Goal: Task Accomplishment & Management: Use online tool/utility

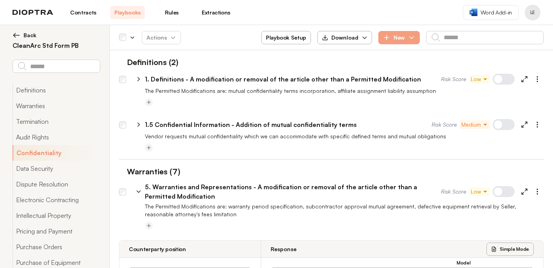
select select "*******"
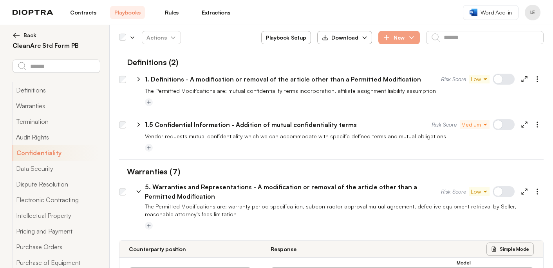
select select "*******"
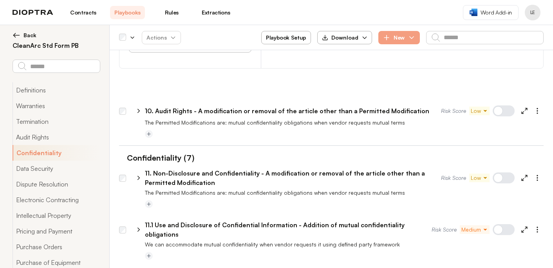
drag, startPoint x: 13, startPoint y: 35, endPoint x: 163, endPoint y: 55, distance: 151.3
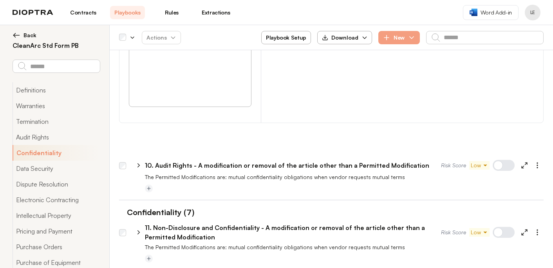
scroll to position [2432, 0]
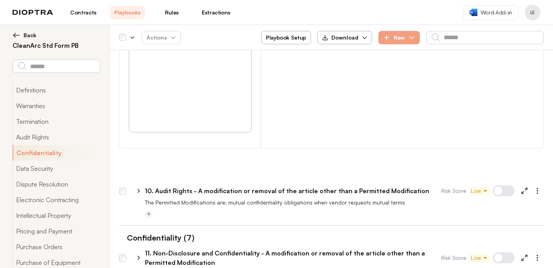
click at [507, 252] on div at bounding box center [504, 257] width 22 height 11
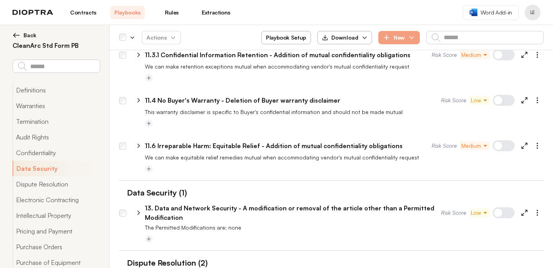
scroll to position [2843, 0]
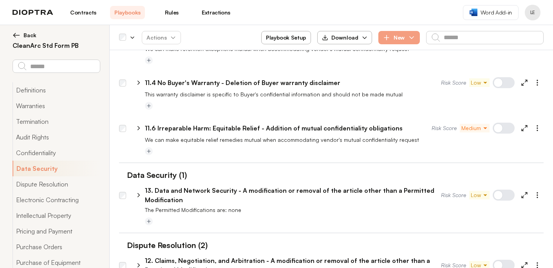
click at [502, 260] on div at bounding box center [504, 265] width 22 height 11
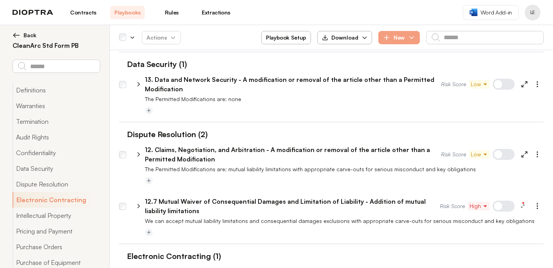
scroll to position [2963, 0]
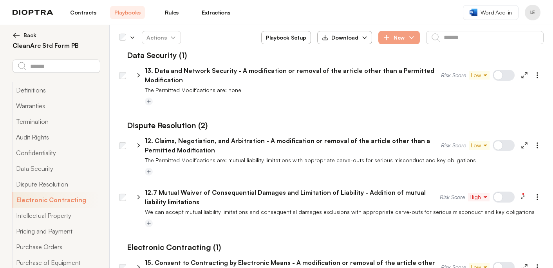
click at [500, 262] on div at bounding box center [504, 267] width 22 height 11
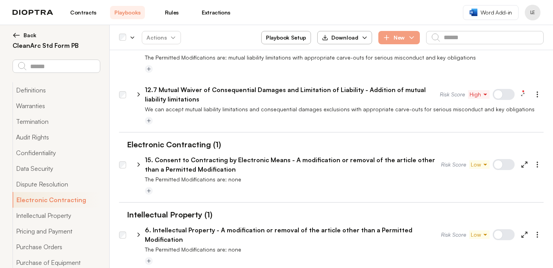
scroll to position [3069, 0]
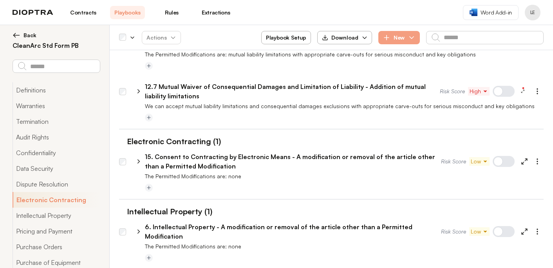
click at [496, 226] on div at bounding box center [504, 231] width 22 height 11
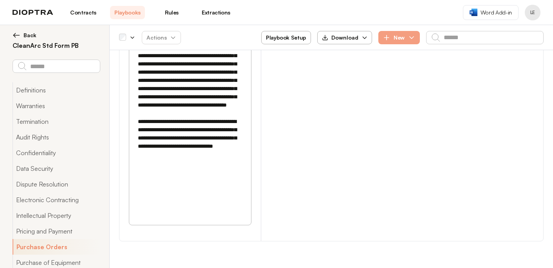
scroll to position [4263, 0]
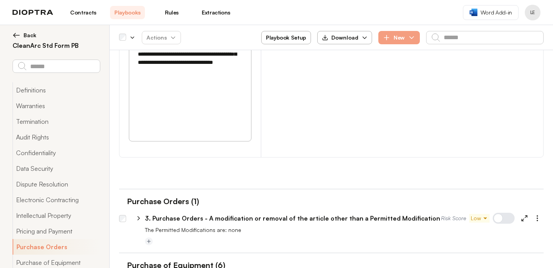
scroll to position [4334, 0]
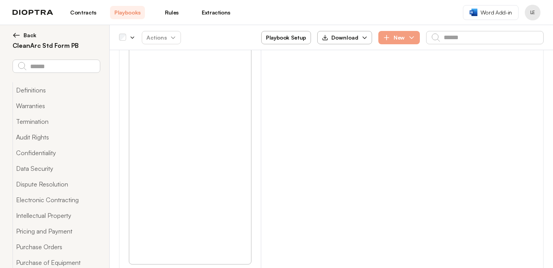
scroll to position [5742, 0]
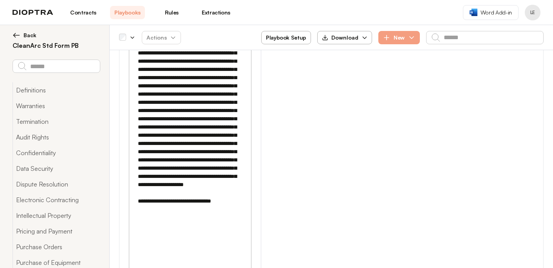
scroll to position [6388, 0]
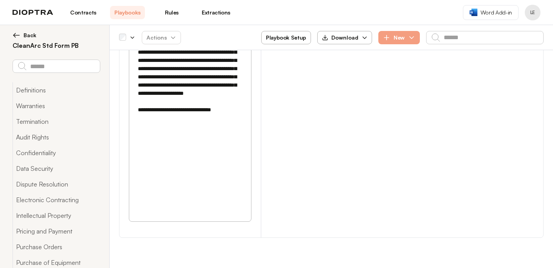
scroll to position [6479, 0]
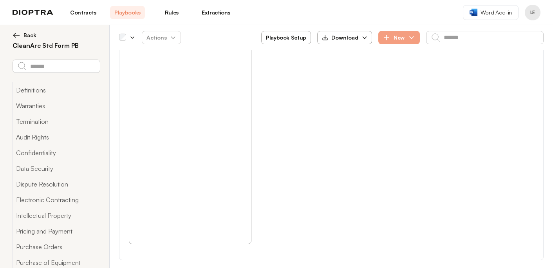
scroll to position [5754, 0]
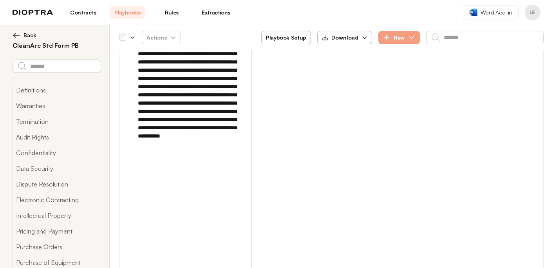
scroll to position [5612, 0]
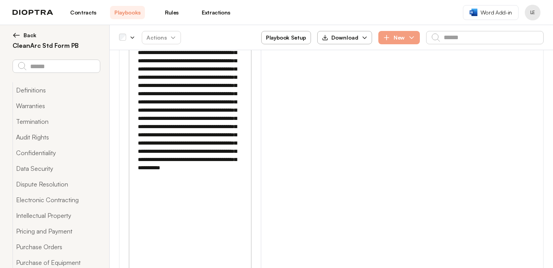
select select "*******"
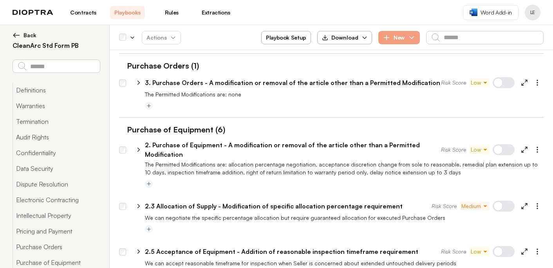
scroll to position [4462, 0]
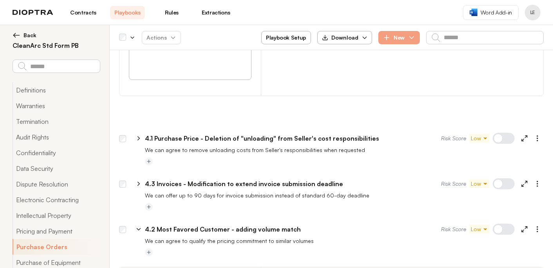
scroll to position [3710, 0]
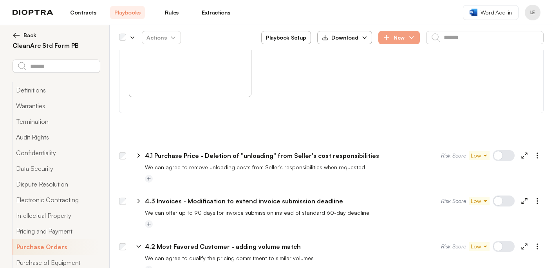
click at [138, 246] on icon at bounding box center [139, 247] width 4 height 2
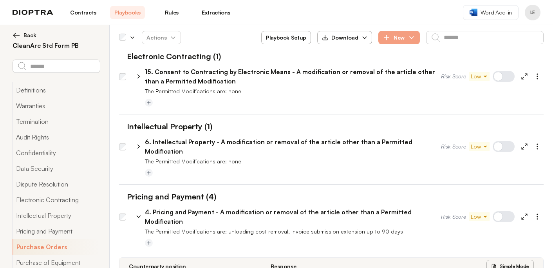
scroll to position [3126, 0]
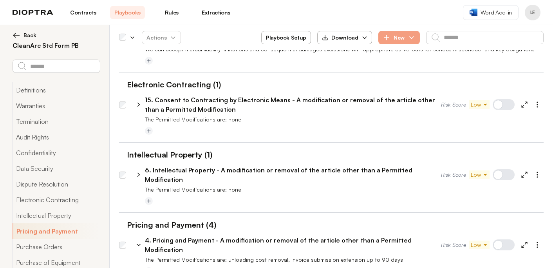
click at [138, 241] on icon at bounding box center [138, 244] width 7 height 7
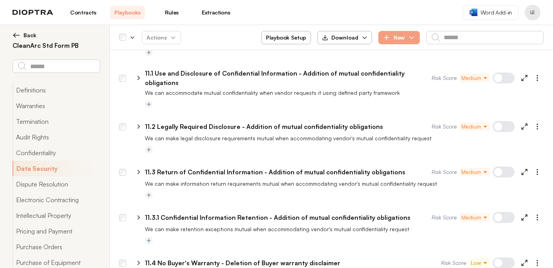
scroll to position [2662, 0]
click at [505, 258] on div at bounding box center [504, 263] width 22 height 11
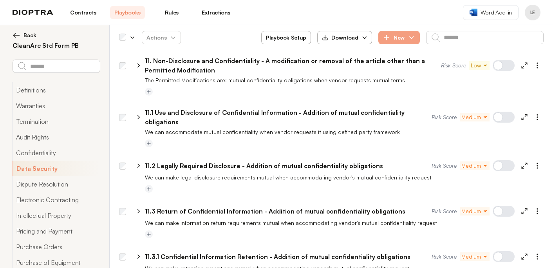
scroll to position [2624, 0]
click at [137, 254] on icon at bounding box center [138, 257] width 7 height 7
select select "*******"
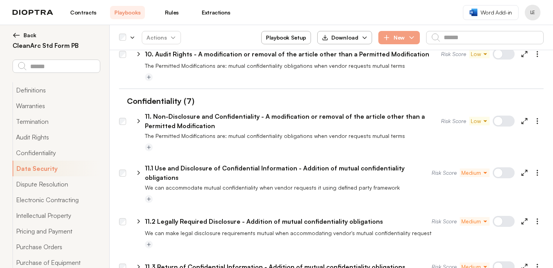
scroll to position [2566, 0]
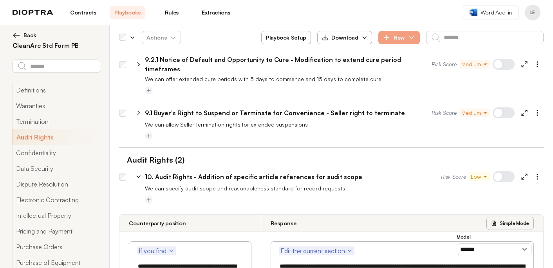
scroll to position [1890, 0]
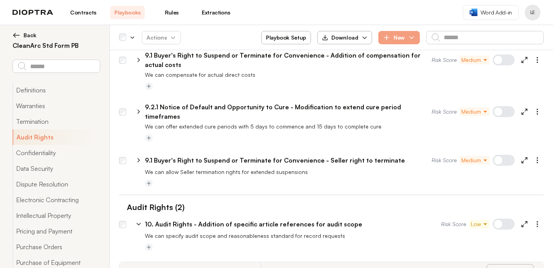
click at [140, 221] on icon at bounding box center [138, 224] width 7 height 7
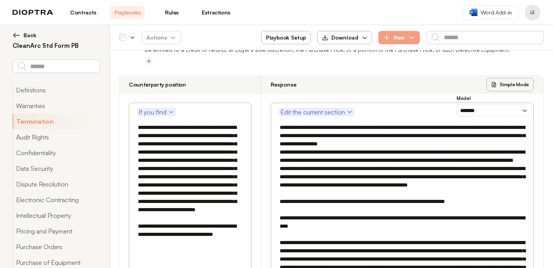
scroll to position [661, 0]
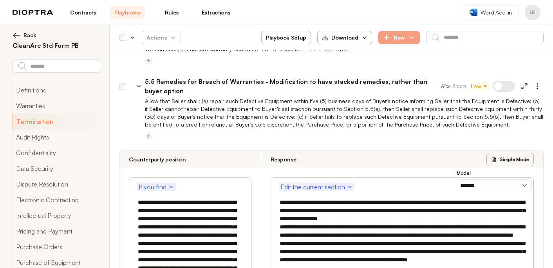
click at [137, 83] on icon at bounding box center [138, 86] width 7 height 7
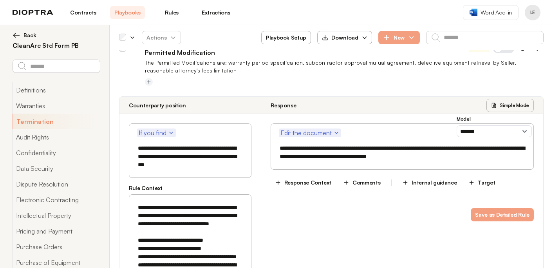
scroll to position [0, 0]
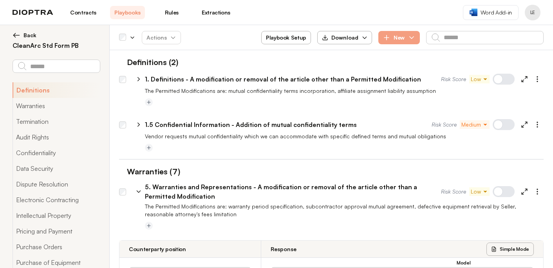
click at [136, 192] on icon at bounding box center [138, 191] width 7 height 7
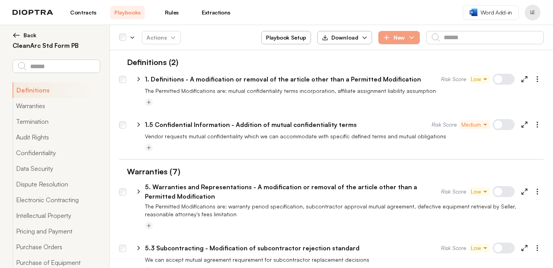
click at [89, 13] on link "Contracts" at bounding box center [83, 12] width 35 height 13
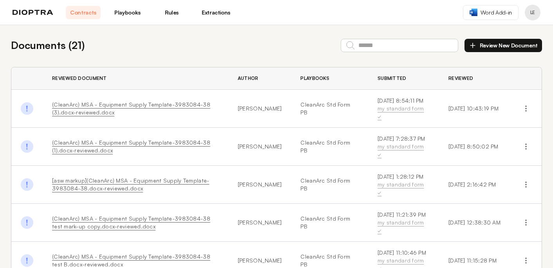
click at [487, 46] on button "Review New Document" at bounding box center [504, 45] width 78 height 13
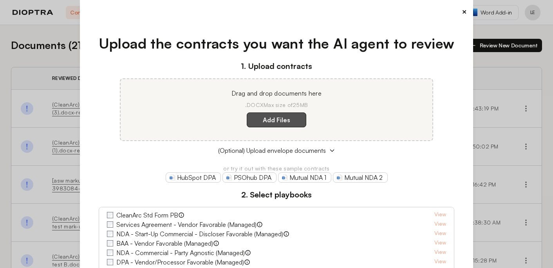
click at [293, 115] on label "Add Files" at bounding box center [277, 119] width 60 height 15
click at [0, 0] on here "Add Files" at bounding box center [0, 0] width 0 height 0
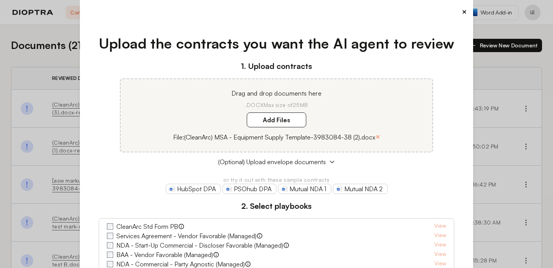
click at [170, 226] on label "CleanArc Std Form PB" at bounding box center [147, 226] width 62 height 9
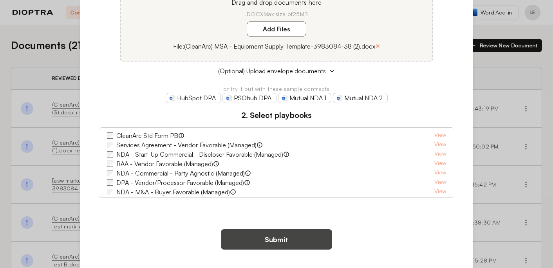
click at [264, 239] on button "Submit" at bounding box center [276, 239] width 111 height 20
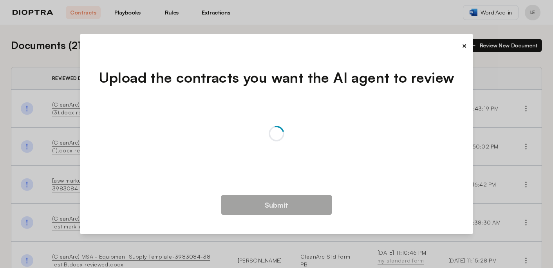
scroll to position [0, 0]
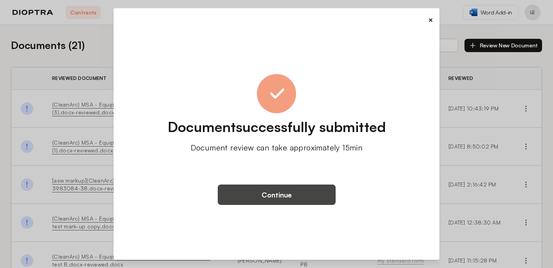
click at [295, 192] on button "Continue" at bounding box center [277, 195] width 118 height 20
